Goal: Task Accomplishment & Management: Manage account settings

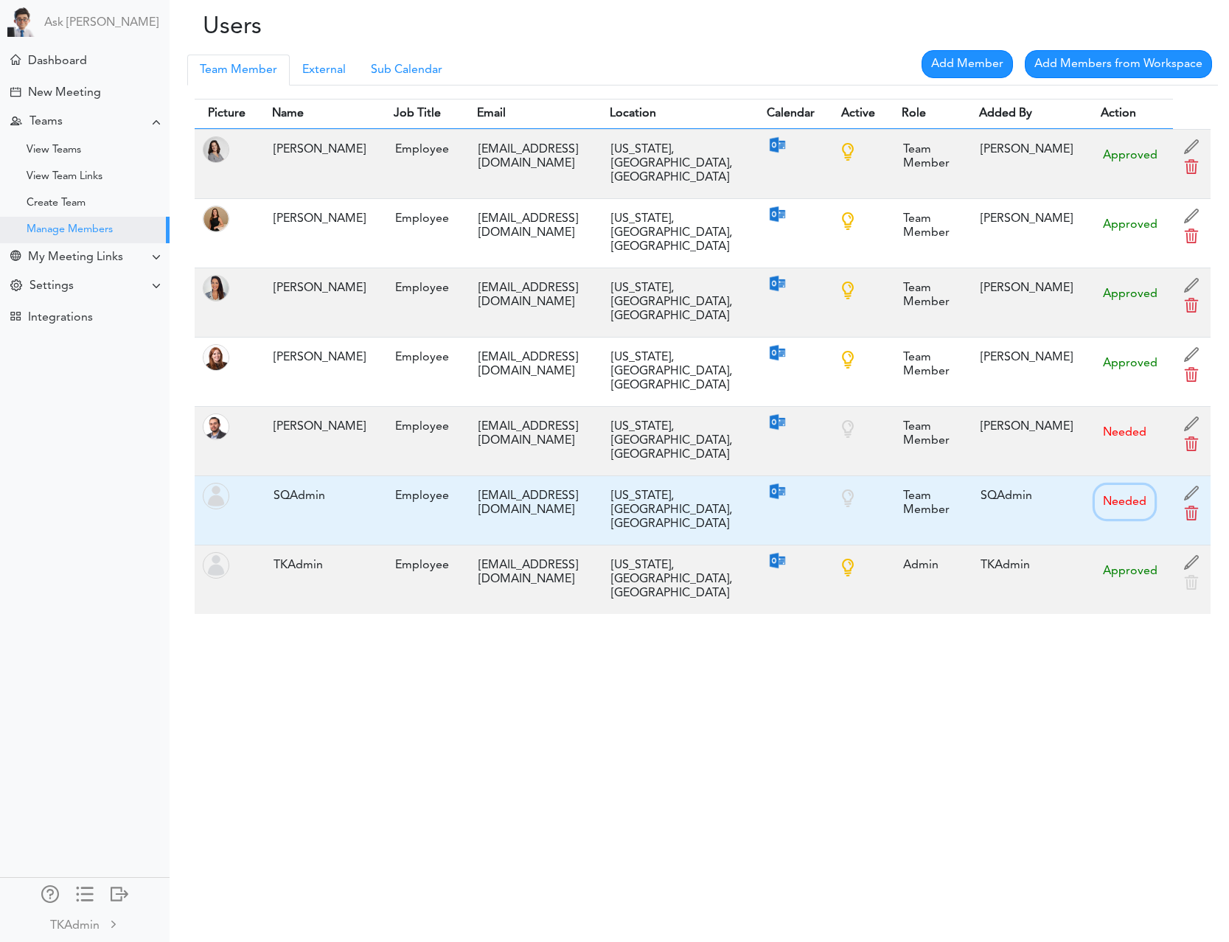
click at [1124, 485] on button "Needed" at bounding box center [1125, 502] width 60 height 34
click at [896, 482] on div "Team Member" at bounding box center [927, 503] width 63 height 43
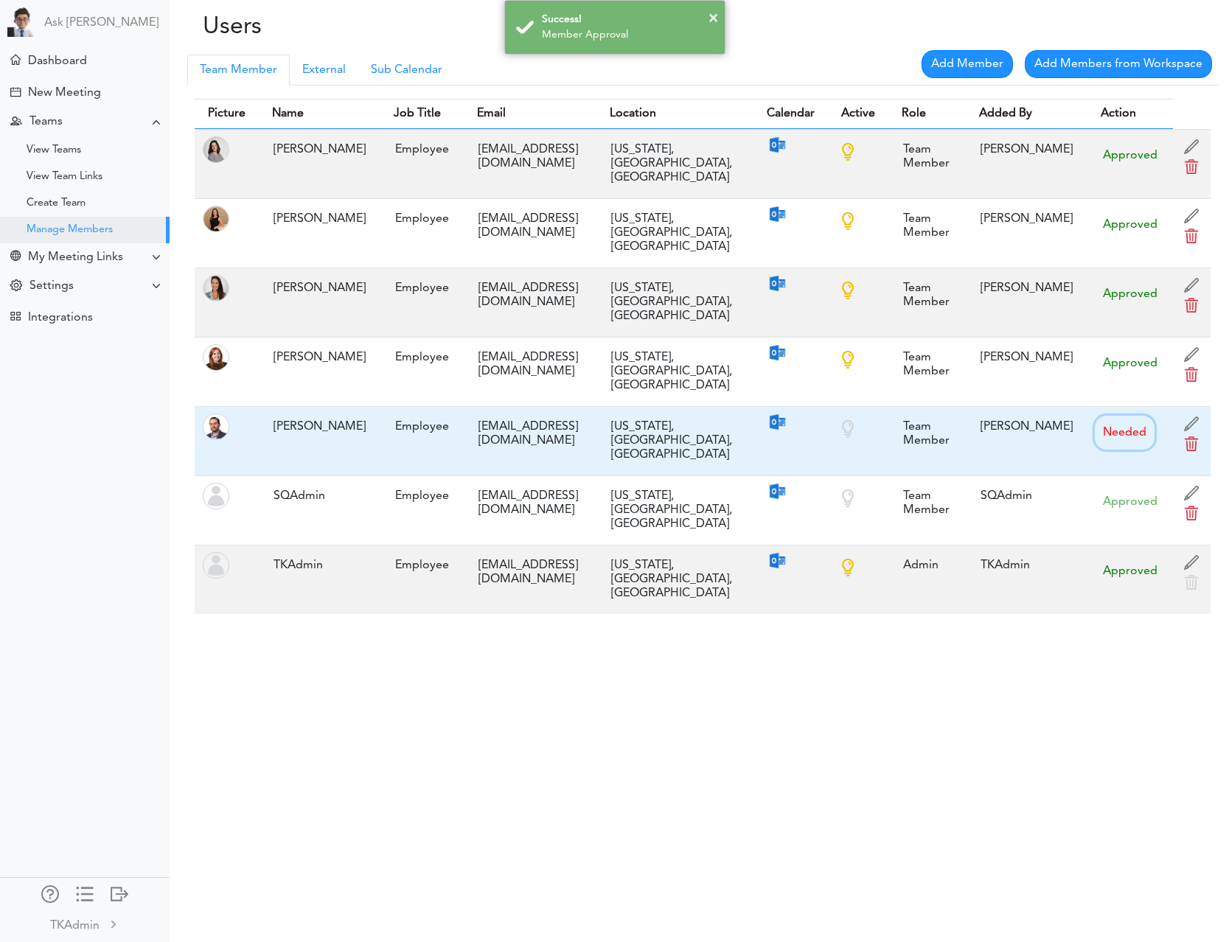
click at [1106, 416] on button "Needed" at bounding box center [1125, 433] width 60 height 34
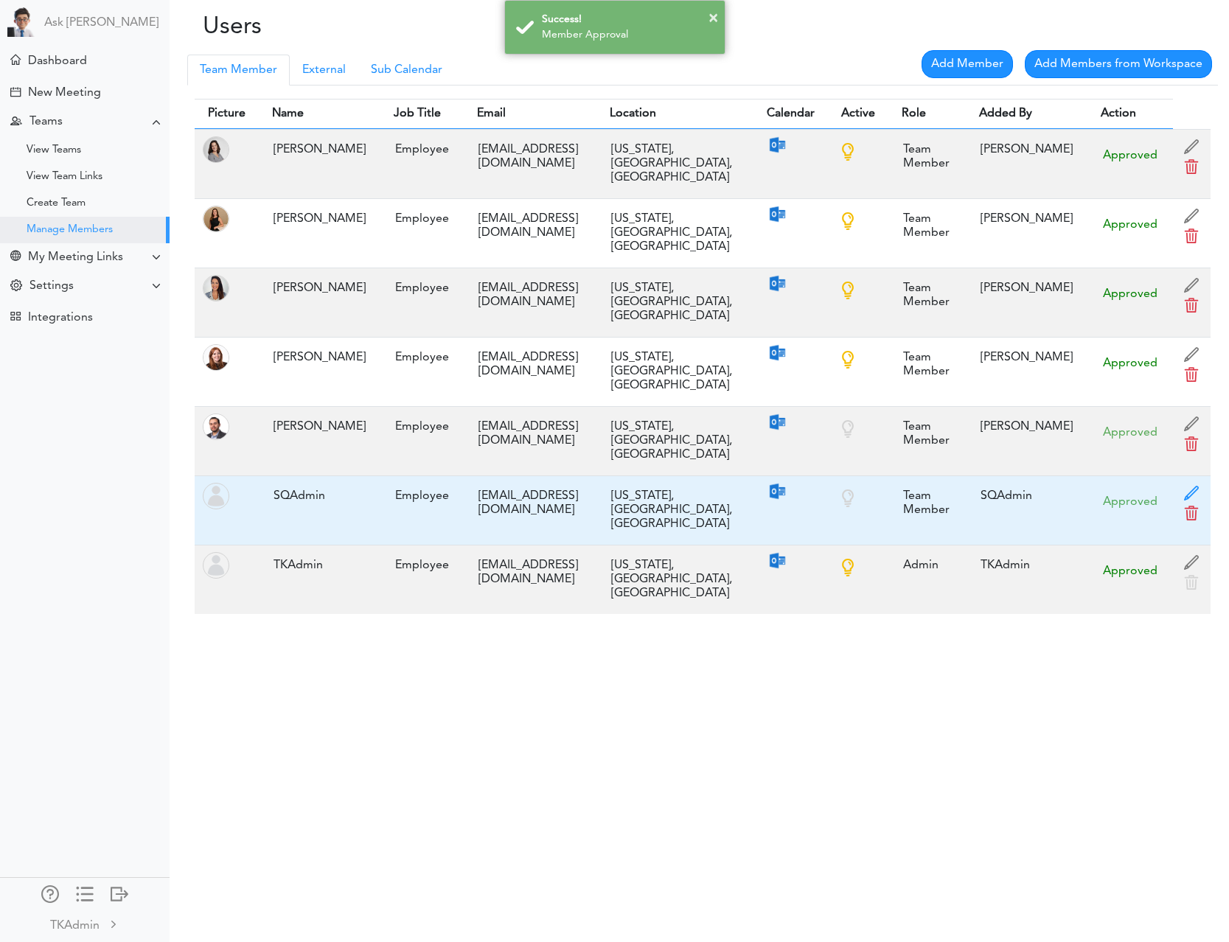
click at [1180, 486] on span at bounding box center [1191, 497] width 22 height 22
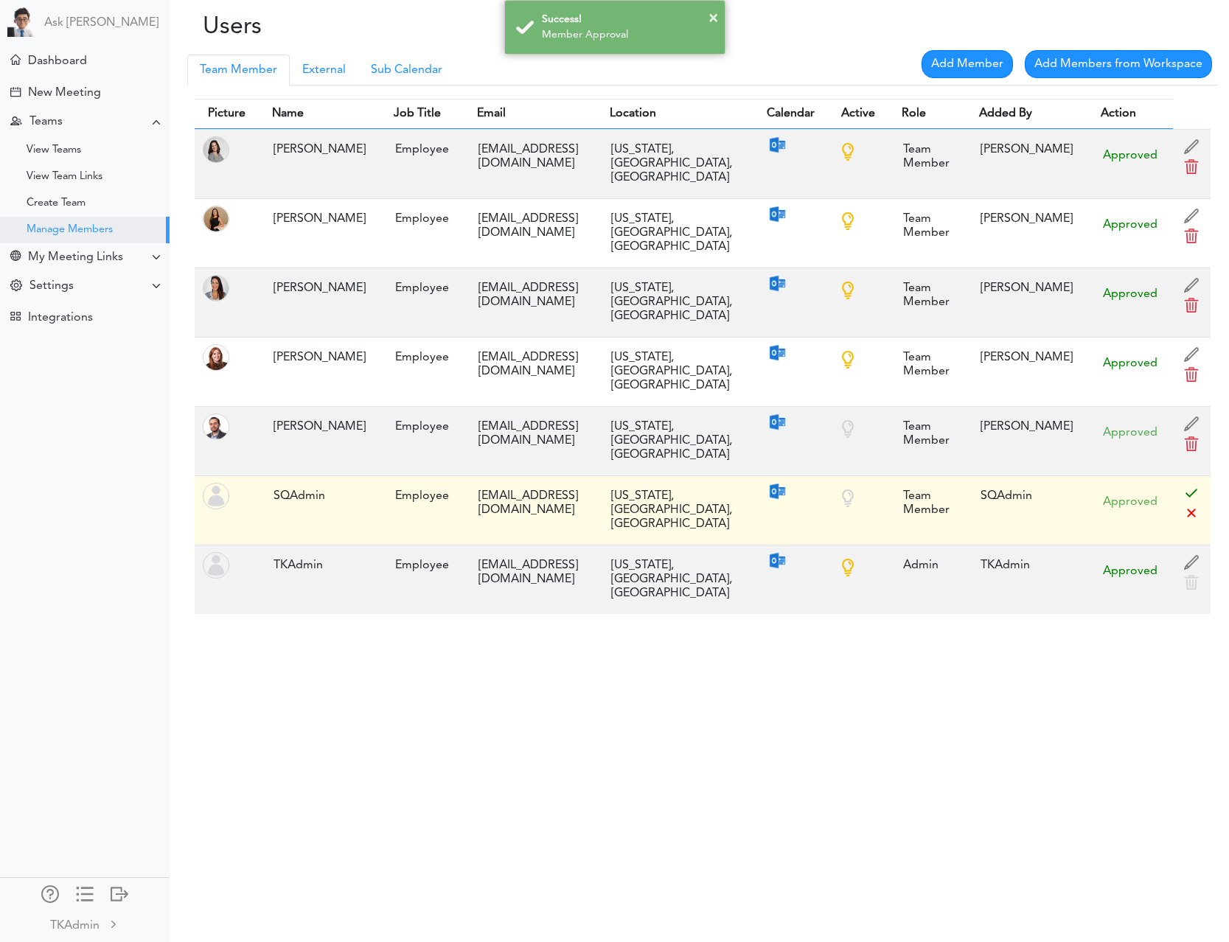
click at [896, 482] on div "Team Member" at bounding box center [927, 503] width 63 height 43
click at [1185, 486] on span at bounding box center [1191, 497] width 22 height 22
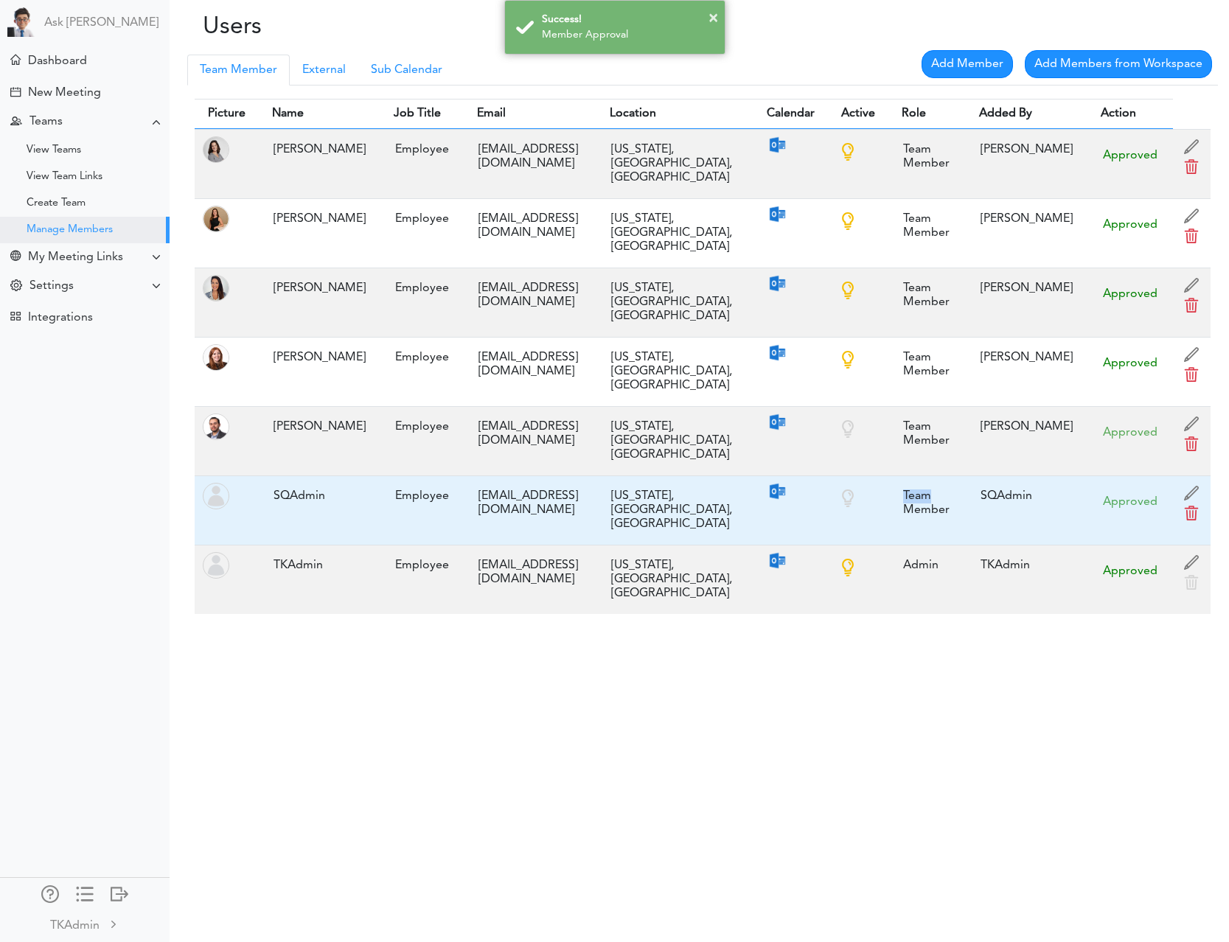
click at [219, 483] on img at bounding box center [216, 496] width 27 height 27
click at [1191, 486] on span at bounding box center [1191, 497] width 22 height 22
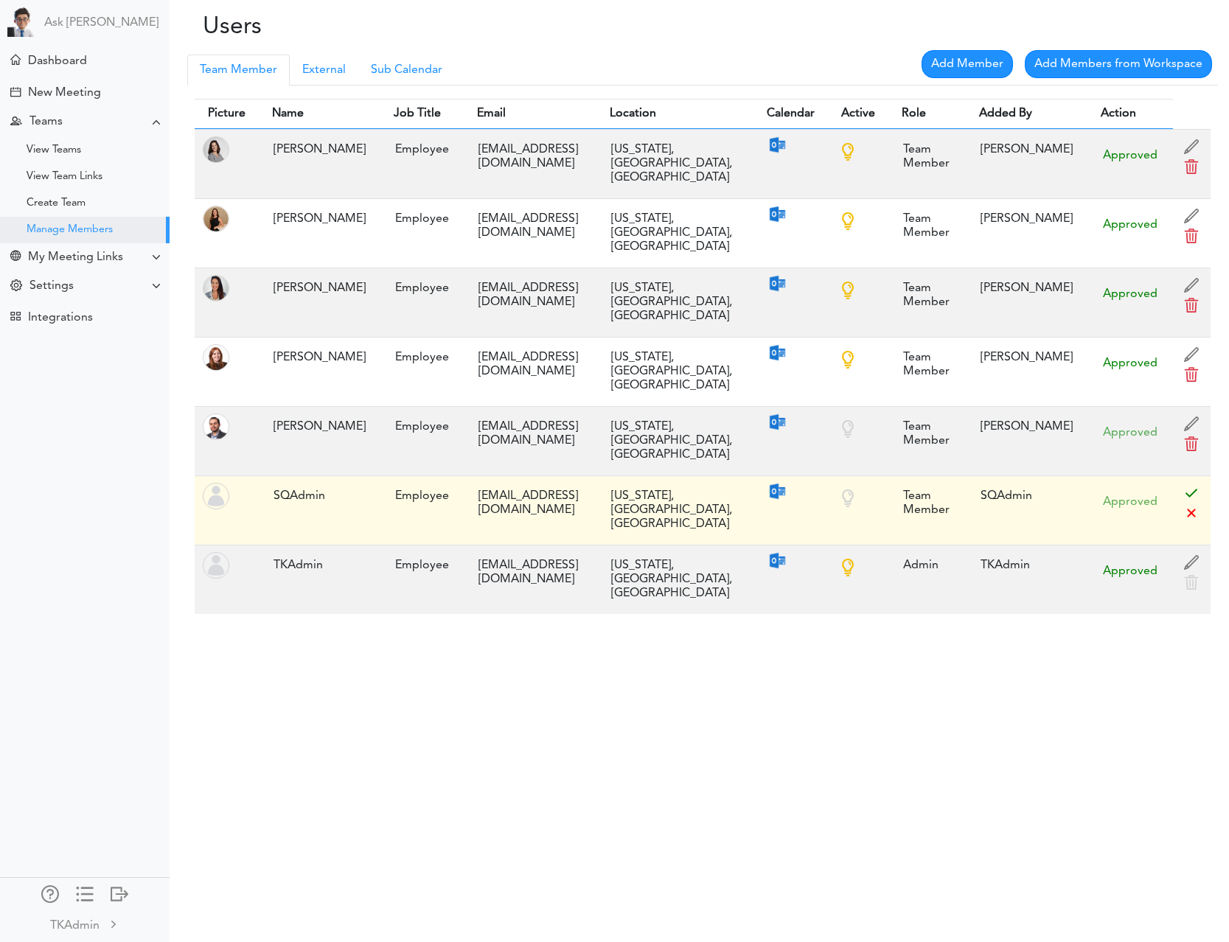
click at [896, 482] on div "Team Member" at bounding box center [927, 503] width 63 height 43
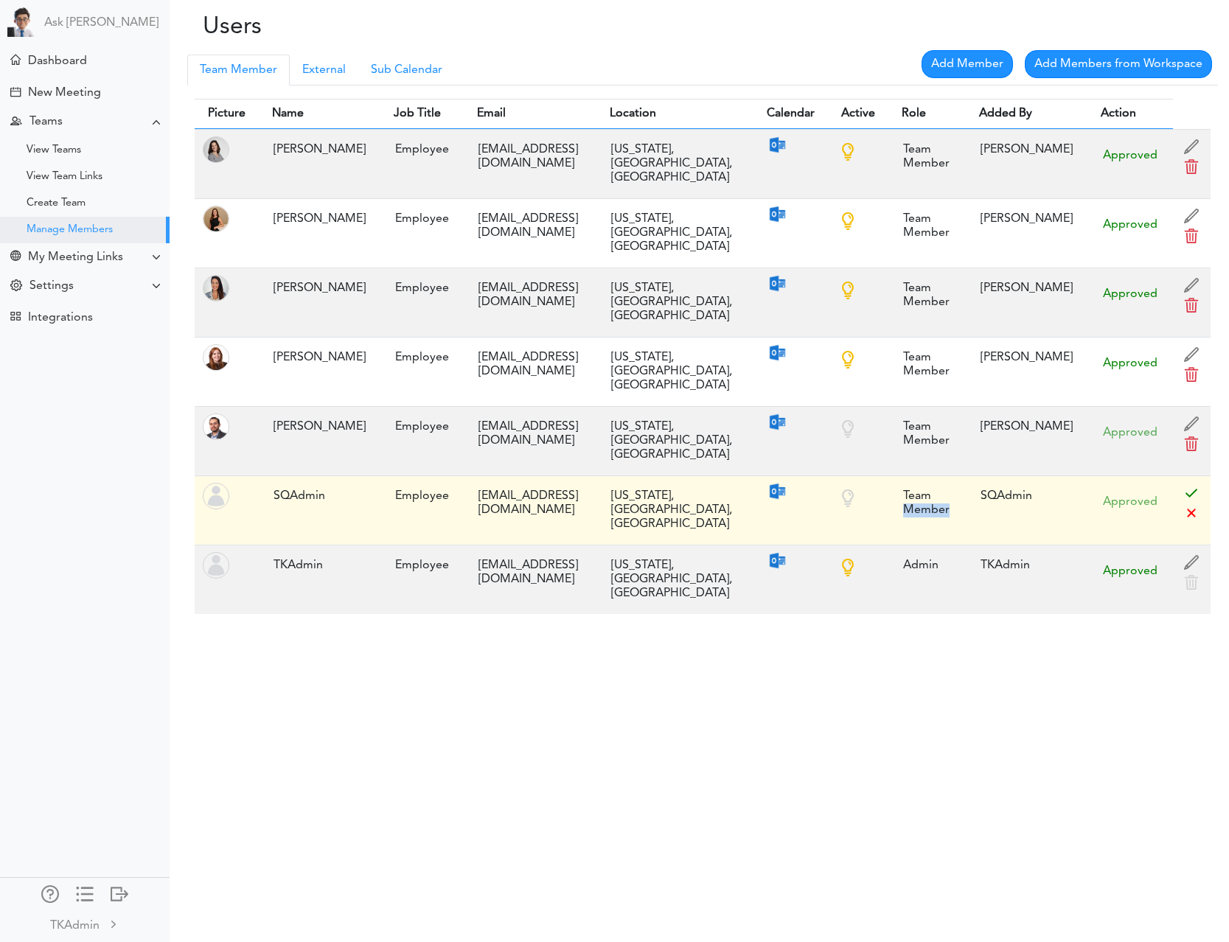
click at [896, 482] on div "Team Member" at bounding box center [927, 503] width 63 height 43
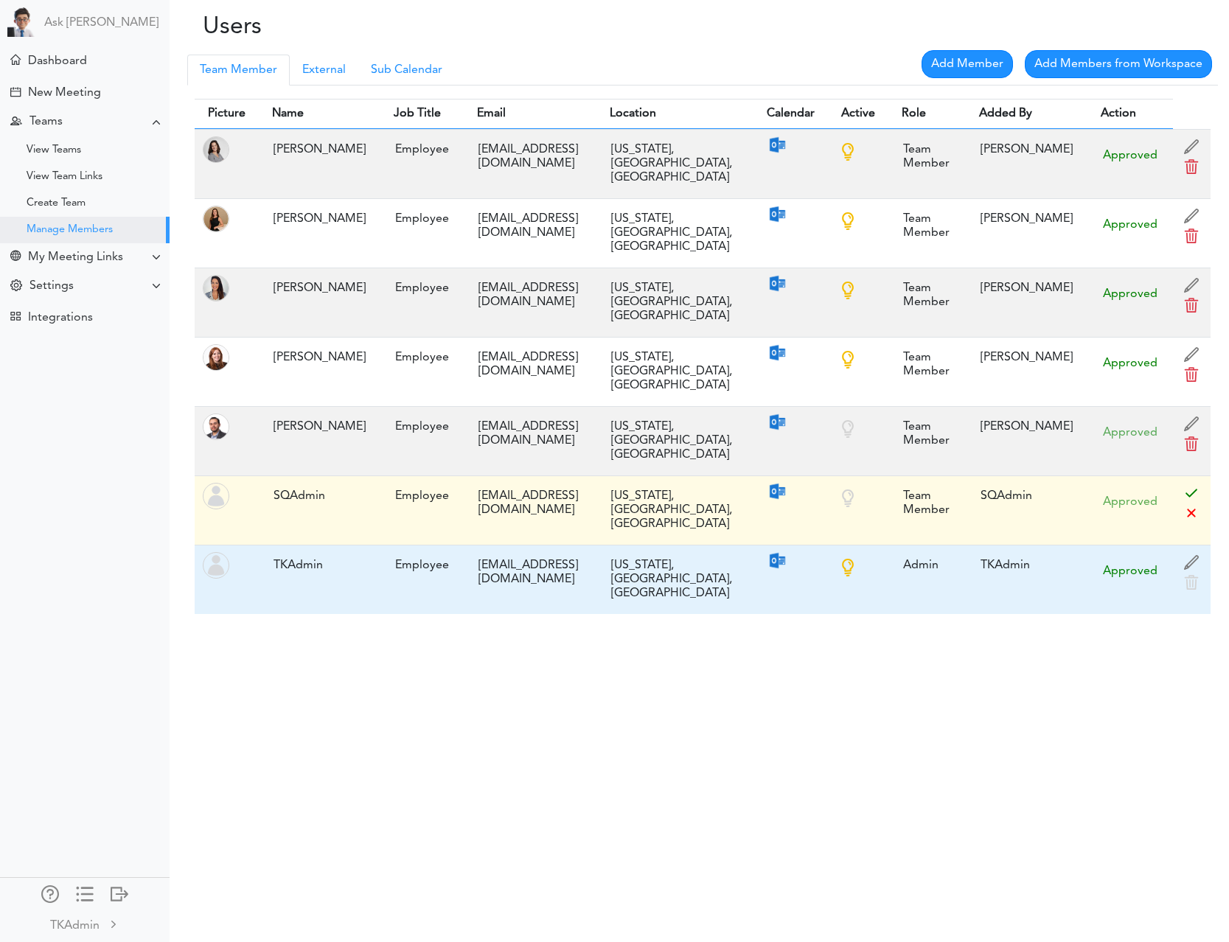
click at [901, 551] on div "Admin" at bounding box center [927, 565] width 63 height 29
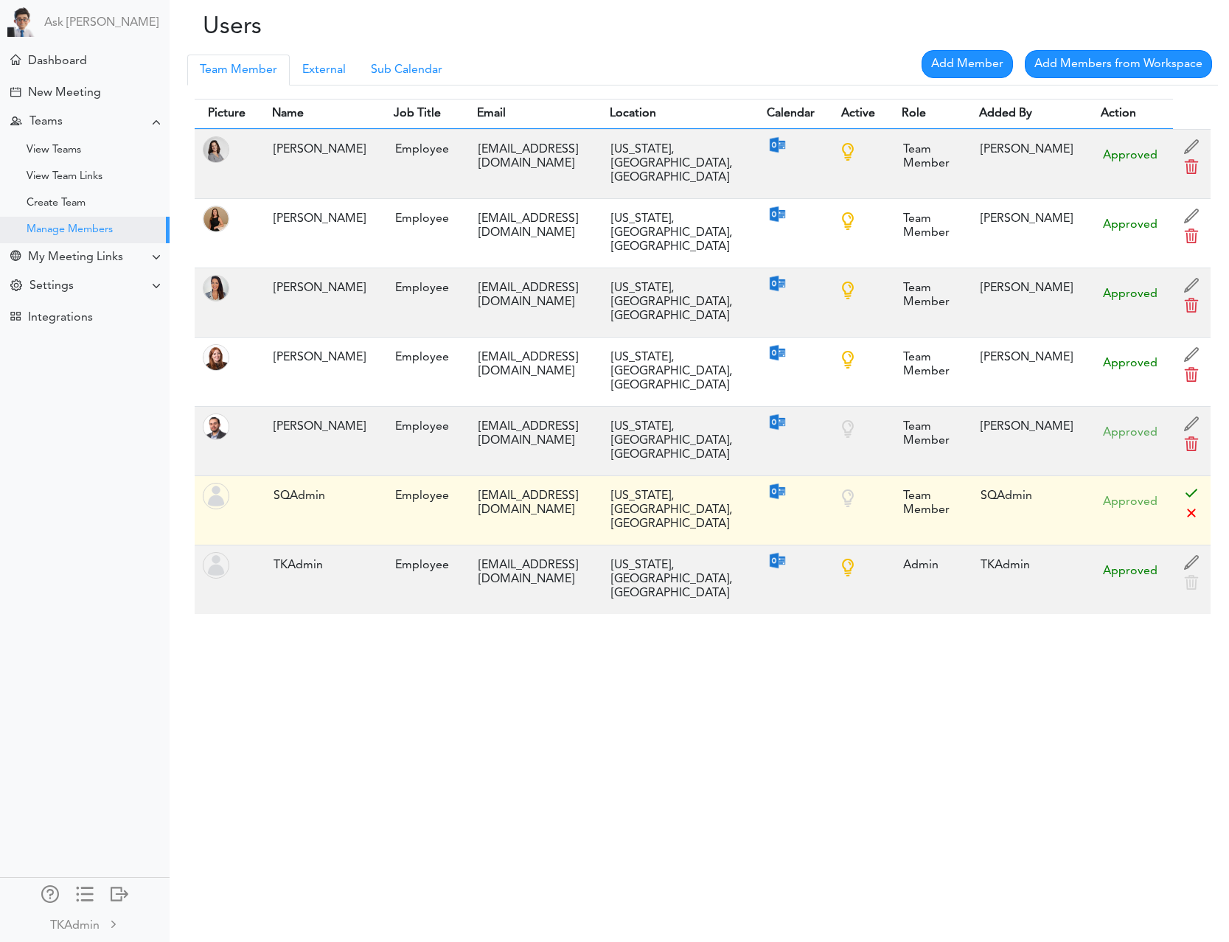
click at [882, 554] on div "Users Processing... Please wait. Team Member Manager External Sub Calendar Add …" at bounding box center [614, 471] width 1229 height 942
click at [93, 162] on div "View Teams" at bounding box center [85, 150] width 170 height 27
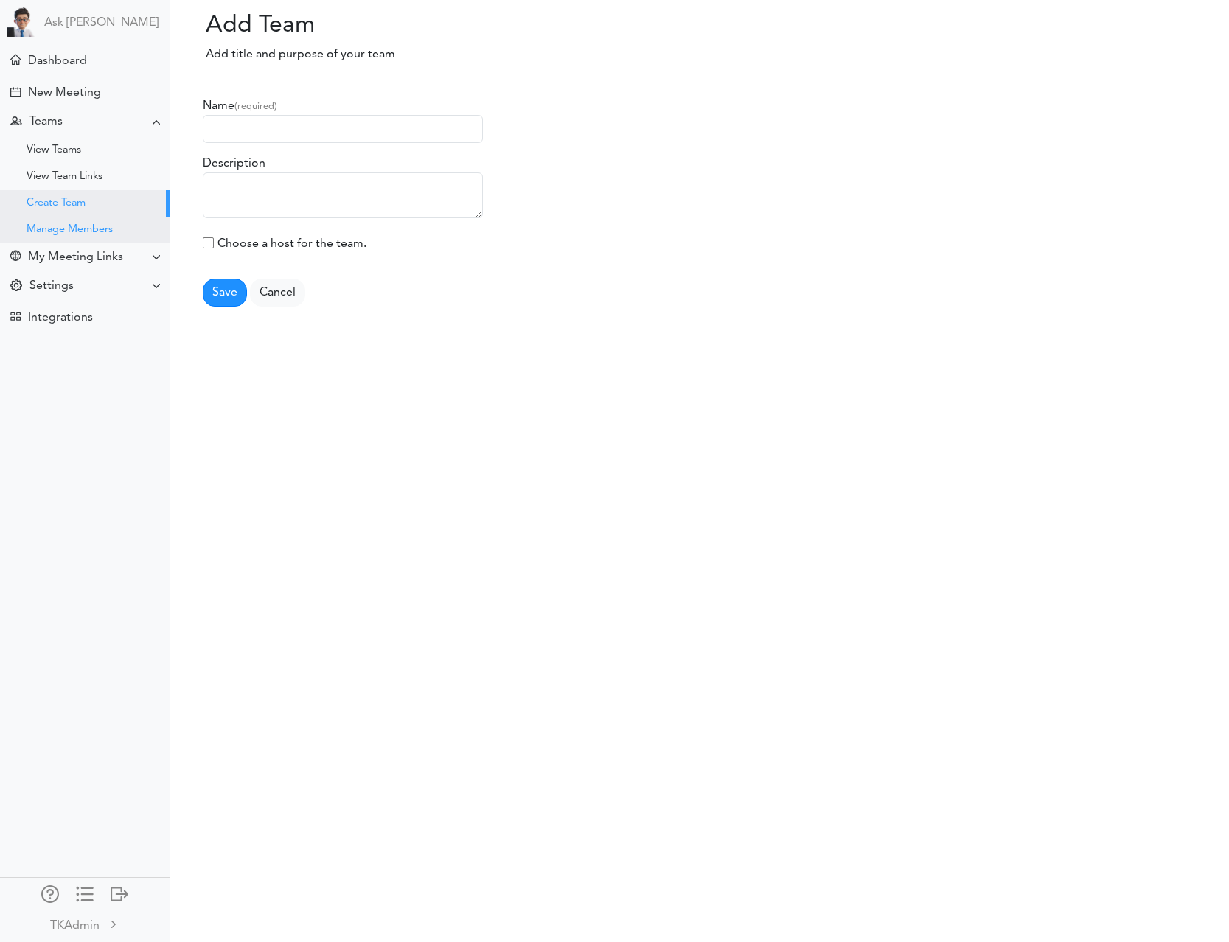
click at [95, 223] on div "Manage Members" at bounding box center [85, 230] width 170 height 27
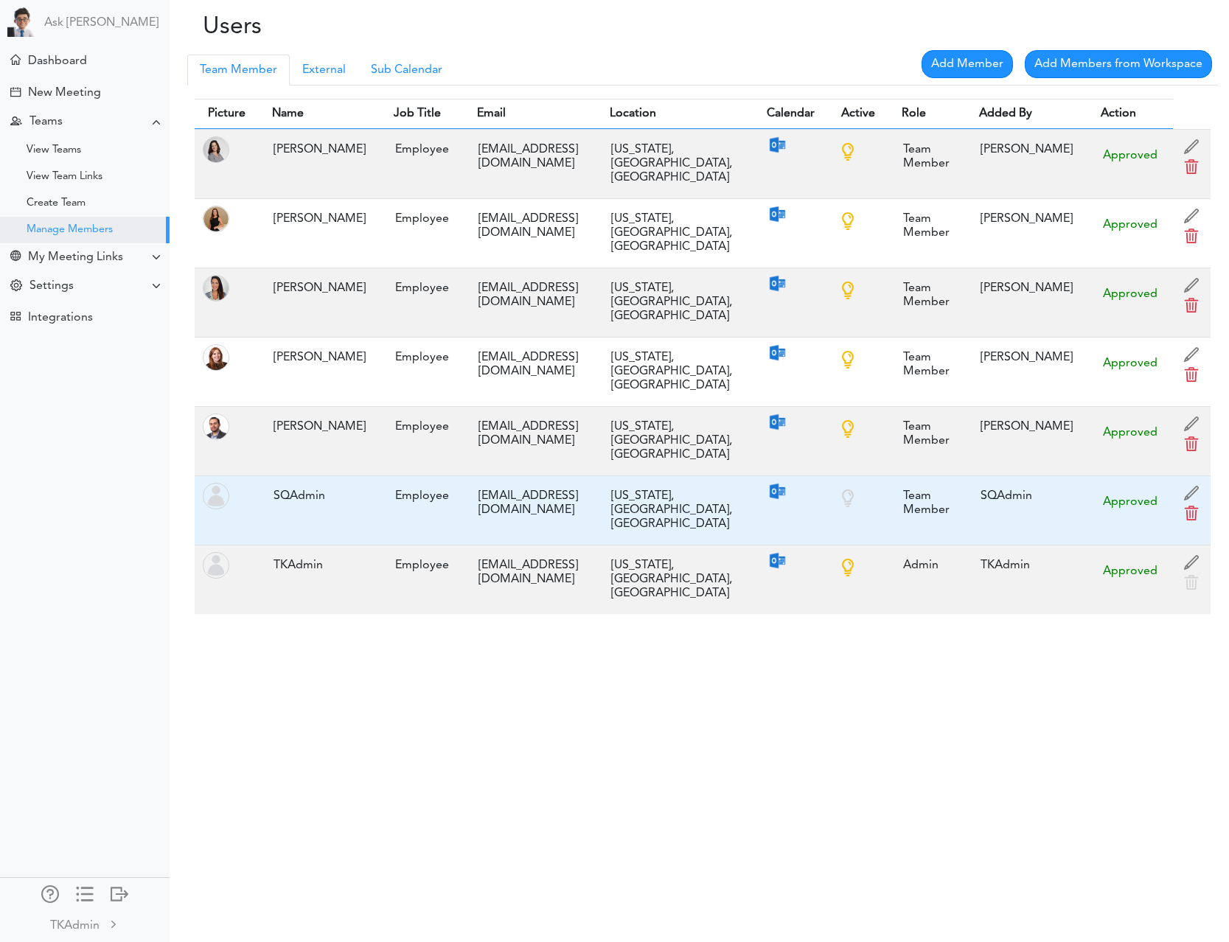
click at [922, 482] on div "Team Member" at bounding box center [927, 503] width 63 height 43
click at [896, 482] on div "Team Member" at bounding box center [927, 503] width 63 height 43
click at [835, 482] on div at bounding box center [858, 498] width 46 height 32
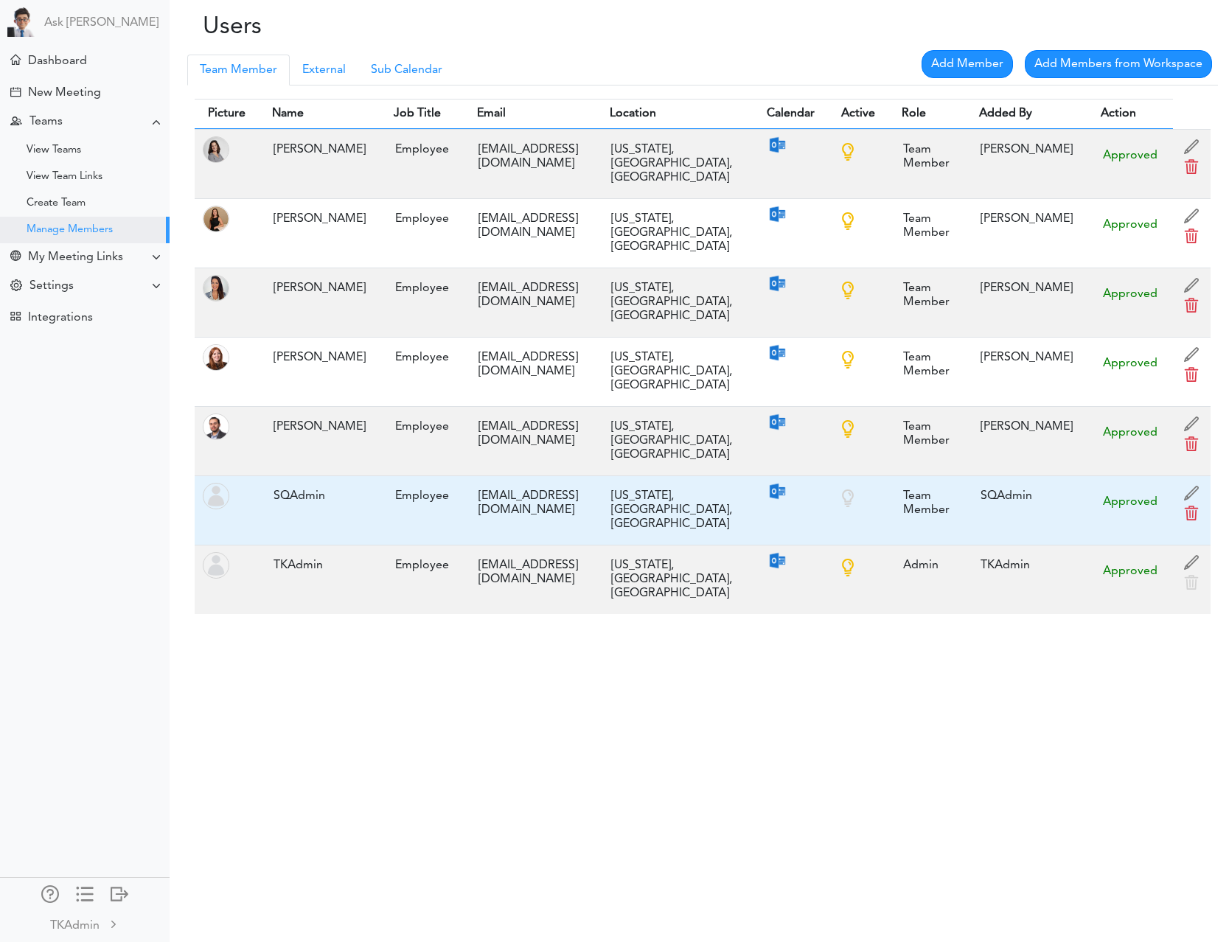
click at [835, 482] on div at bounding box center [858, 498] width 46 height 32
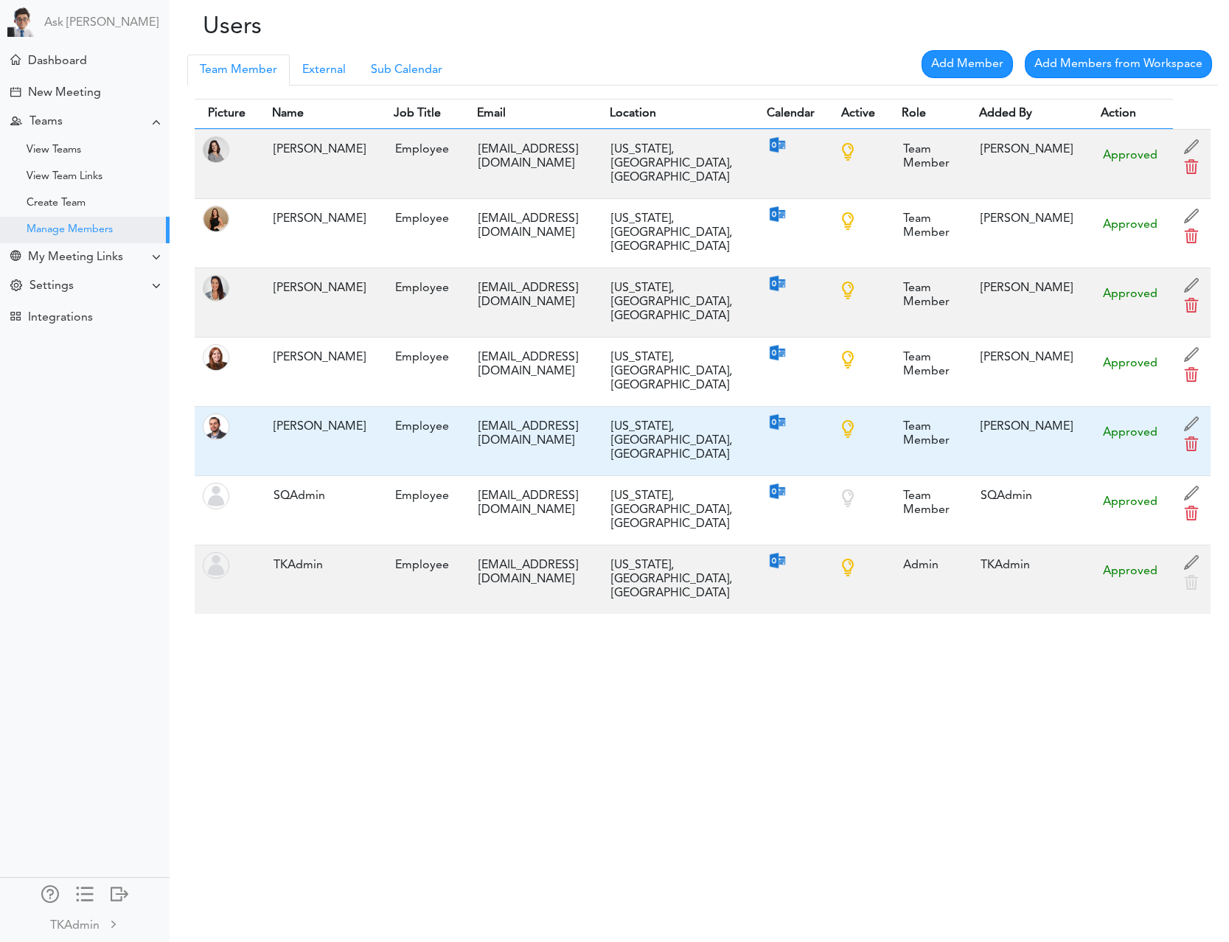
click at [835, 413] on div at bounding box center [858, 429] width 46 height 32
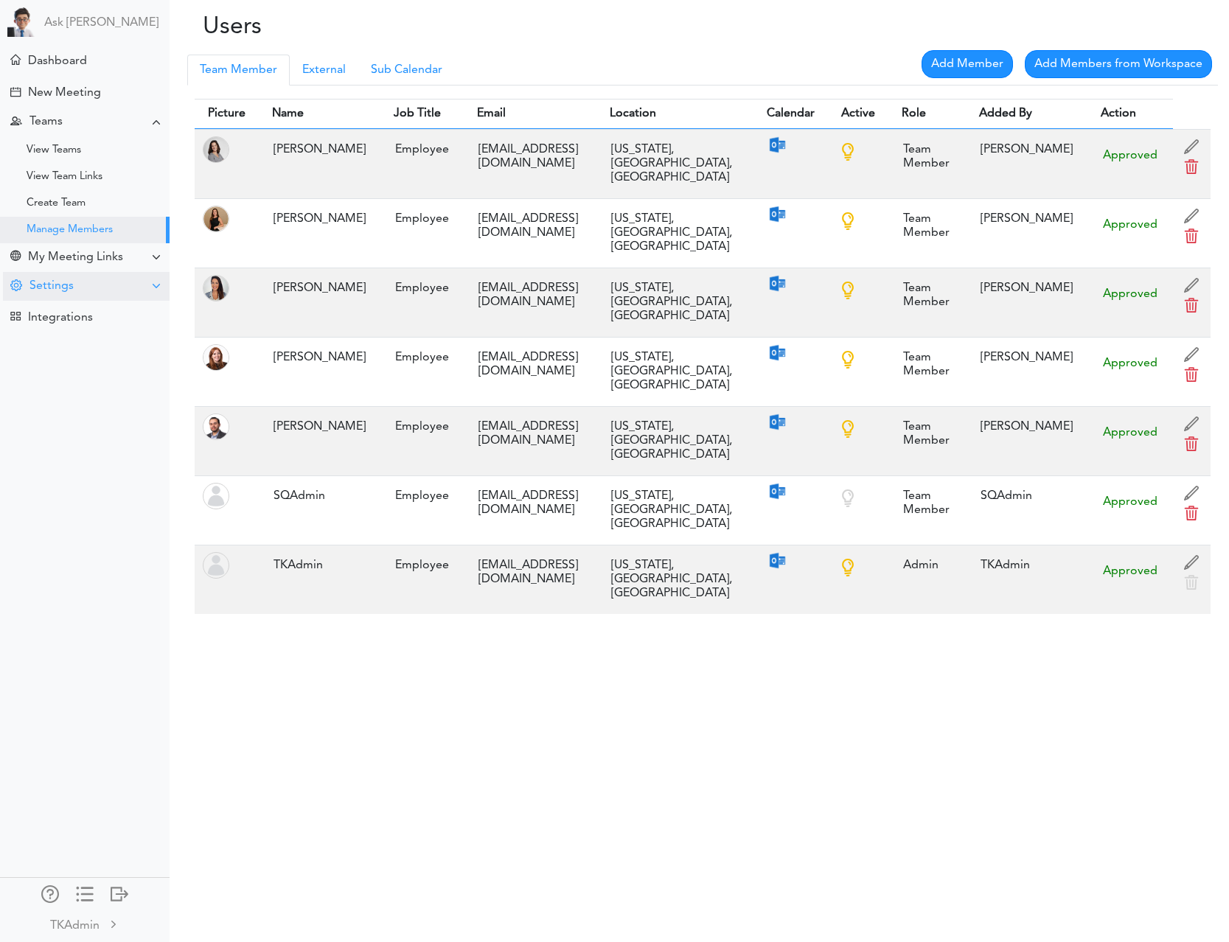
click at [91, 291] on div "Settings" at bounding box center [86, 286] width 167 height 29
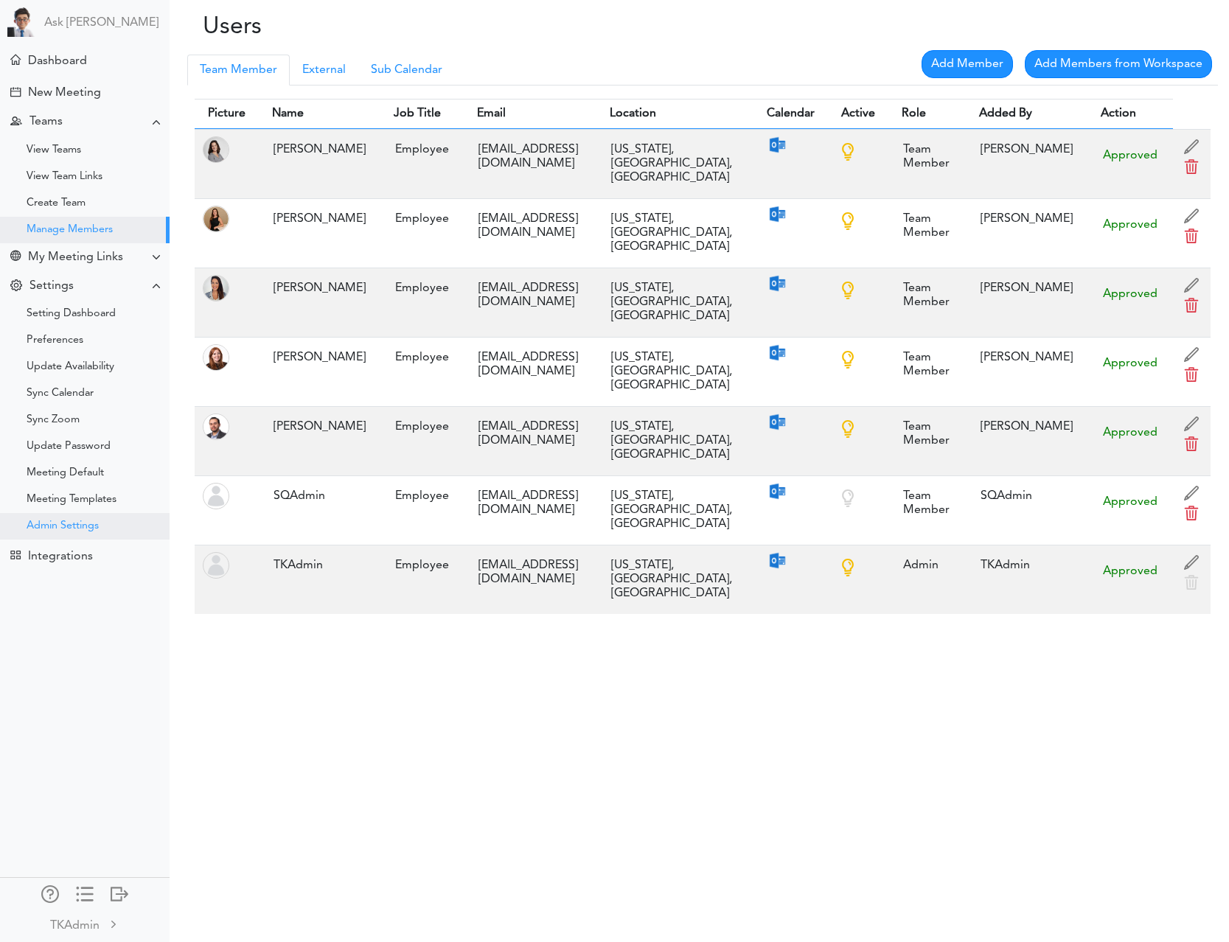
click at [91, 530] on div "Admin Settings" at bounding box center [63, 526] width 72 height 7
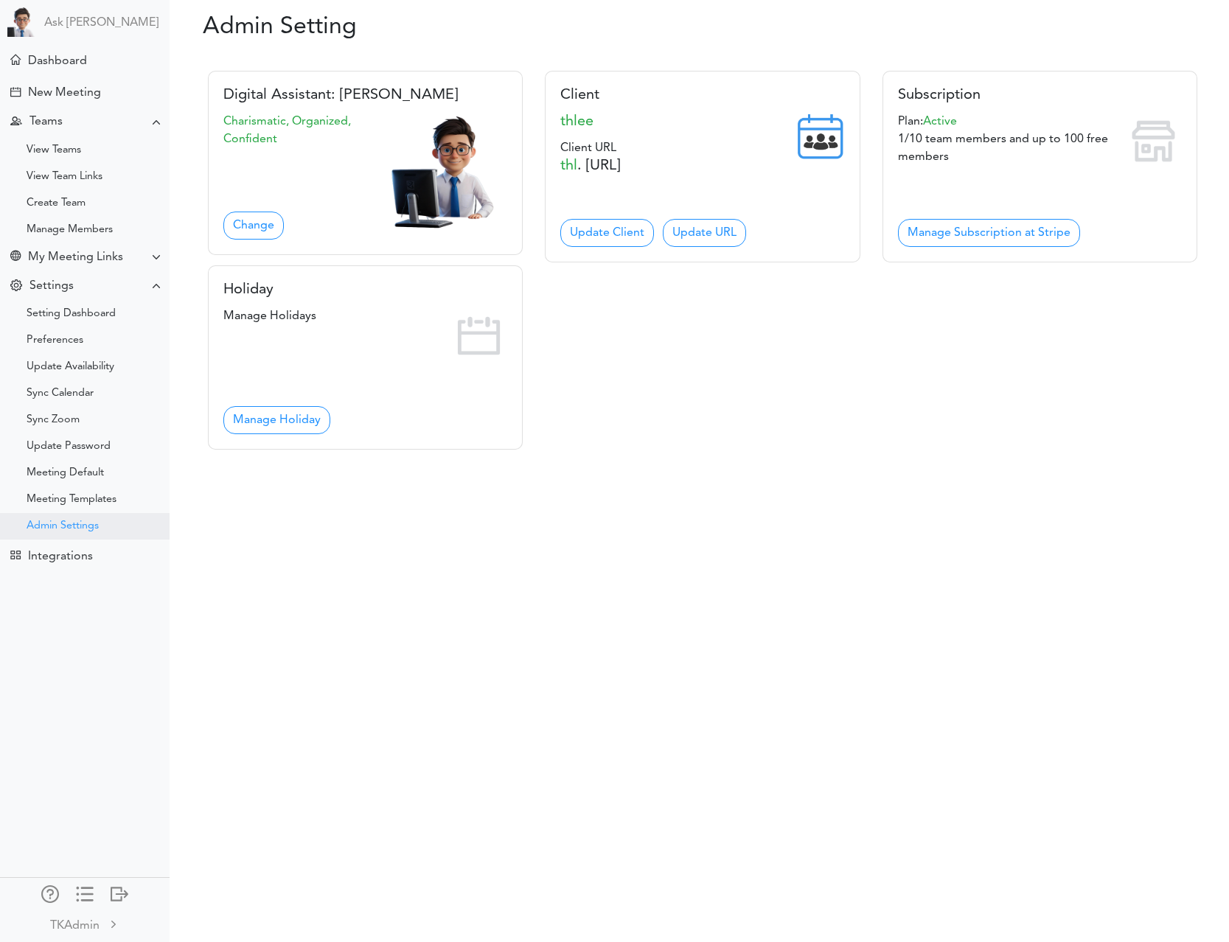
click at [66, 523] on div "Admin Settings" at bounding box center [63, 526] width 72 height 7
click at [69, 228] on div "Manage Members" at bounding box center [70, 229] width 86 height 7
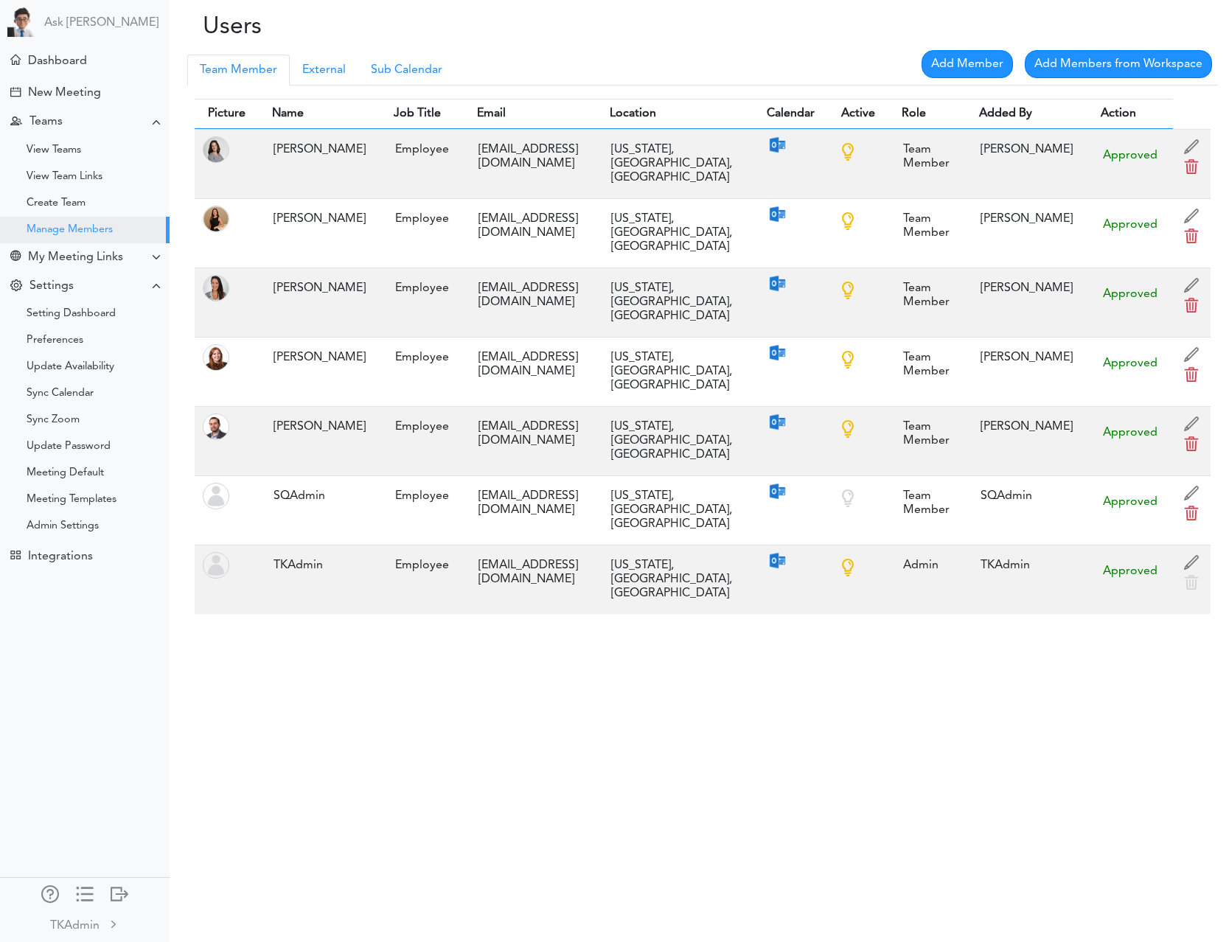
click at [394, 653] on div "Users Processing... Please wait. Team Member Manager External Sub Calendar Add …" at bounding box center [614, 471] width 1229 height 942
click at [364, 753] on div "Users Processing... Please wait. Team Member Manager External Sub Calendar Add …" at bounding box center [614, 471] width 1229 height 942
